Goal: Task Accomplishment & Management: Manage account settings

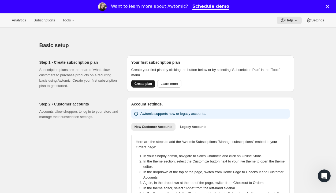
click at [146, 83] on span "Create plan" at bounding box center [142, 84] width 17 height 4
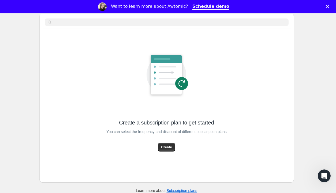
scroll to position [40, 0]
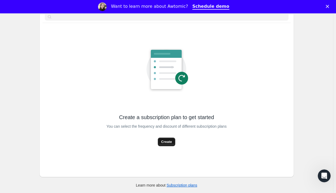
click at [172, 138] on button "Create" at bounding box center [166, 142] width 17 height 9
select select "WEEK"
select select "MONTH"
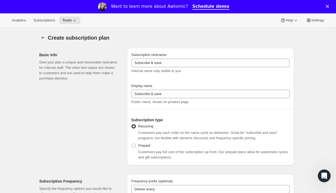
click at [331, 7] on div "Close" at bounding box center [327, 6] width 5 height 3
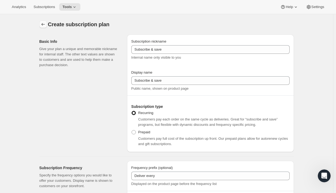
click at [47, 25] on button "Subscription plans" at bounding box center [42, 24] width 7 height 7
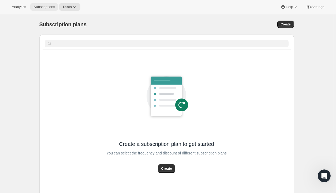
click at [46, 9] on button "Subscriptions" at bounding box center [44, 6] width 28 height 7
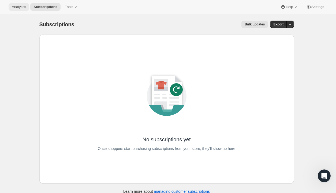
click at [17, 9] on span "Analytics" at bounding box center [19, 7] width 14 height 4
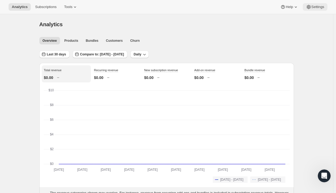
click at [309, 7] on icon at bounding box center [308, 6] width 5 height 5
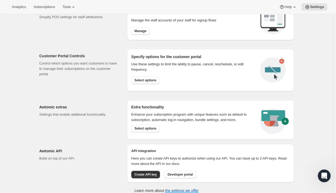
scroll to position [245, 0]
